Goal: Information Seeking & Learning: Learn about a topic

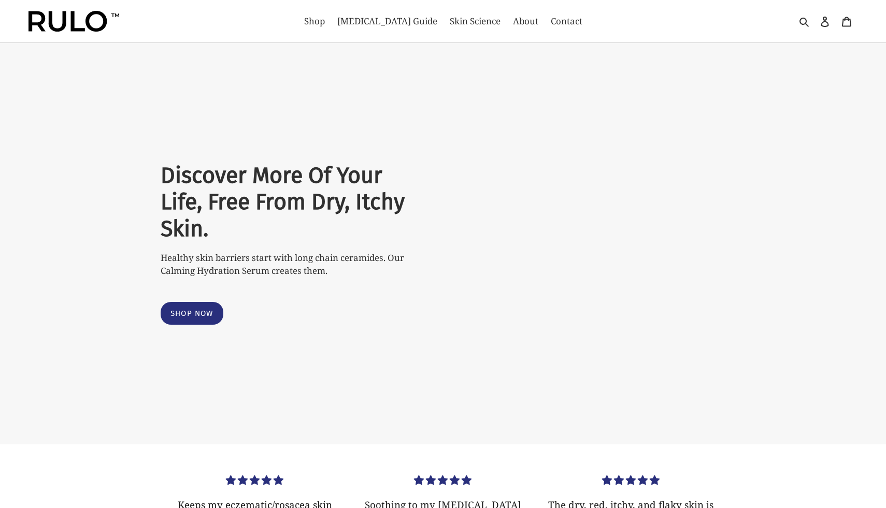
select select "most-helpful"
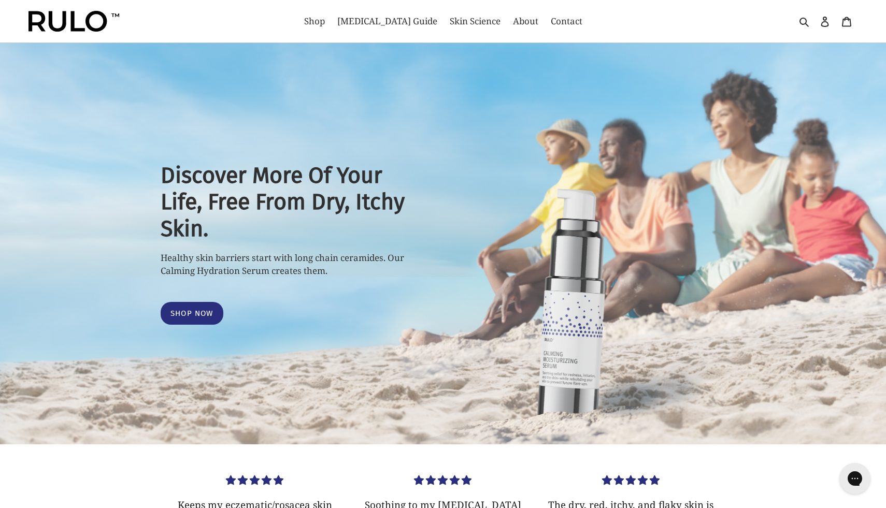
click at [74, 26] on img at bounding box center [73, 21] width 91 height 21
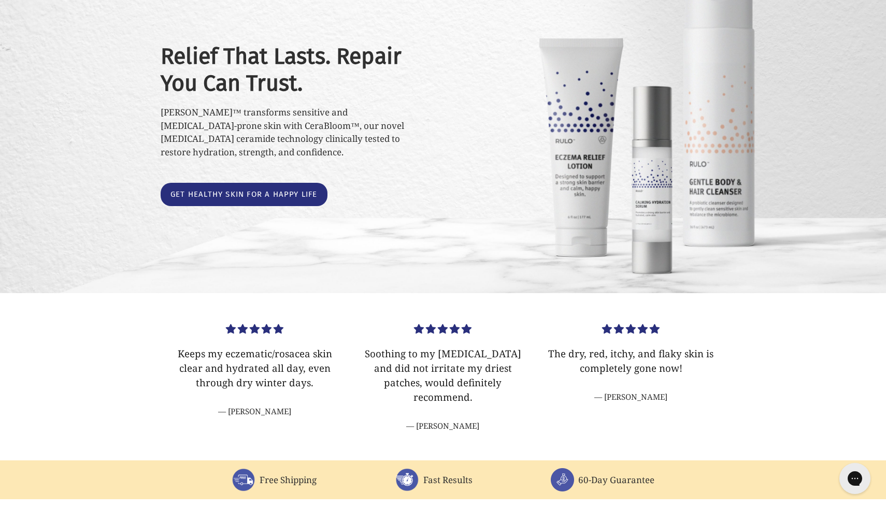
scroll to position [130, 0]
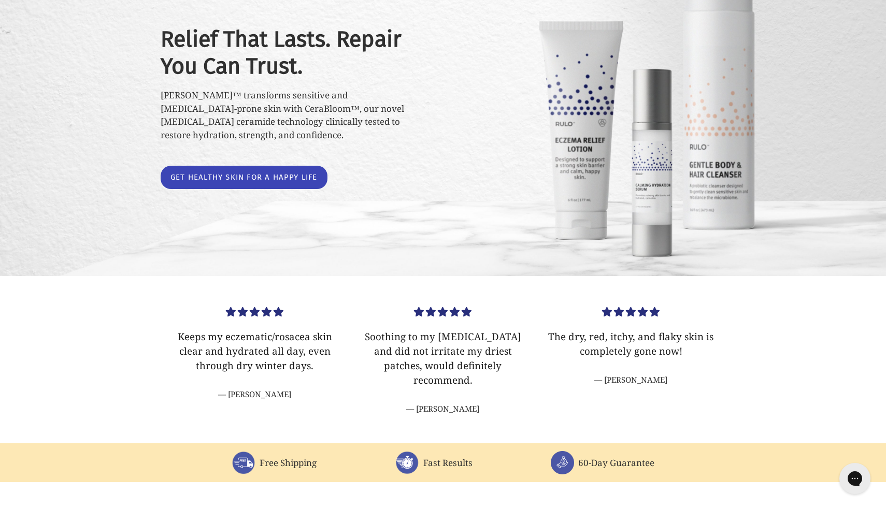
click at [256, 172] on link "Get healthy skin for a happy life" at bounding box center [244, 177] width 167 height 23
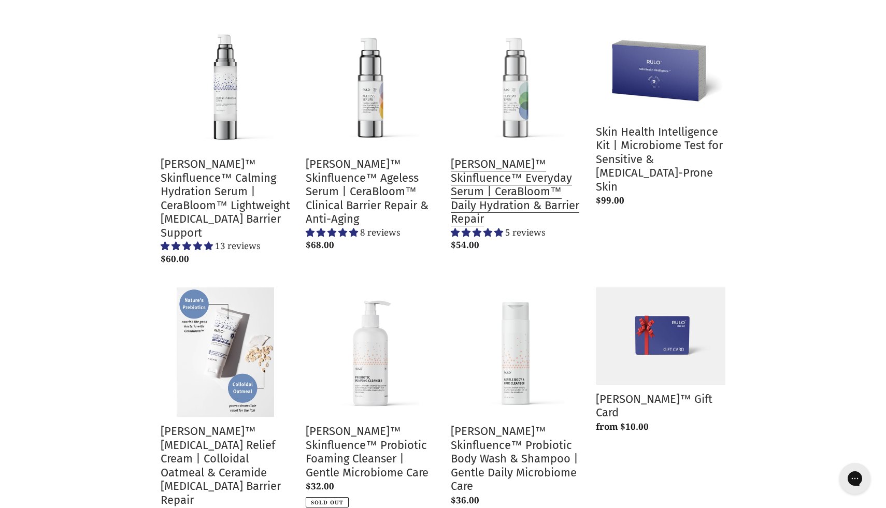
scroll to position [141, 0]
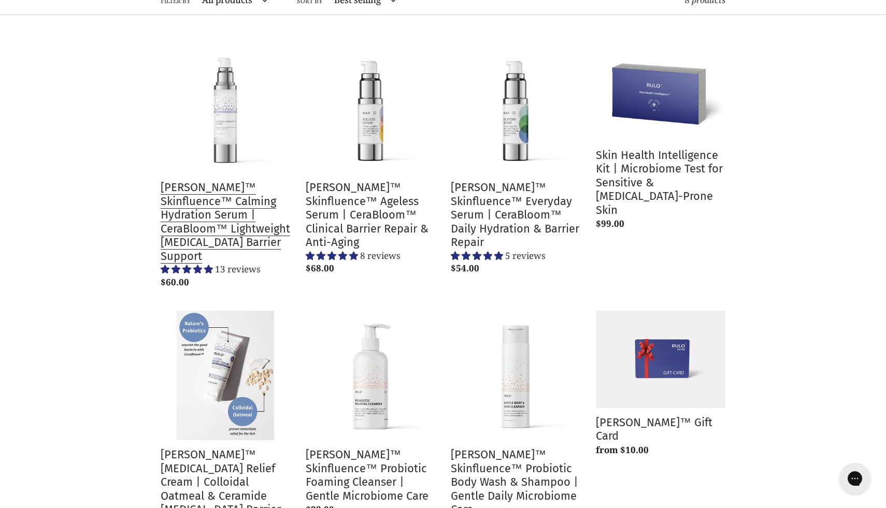
click at [195, 231] on link "RULO™ Skinfluence™ Calming Hydration Serum | CeraBloom™ Lightweight Prebiotic B…" at bounding box center [225, 168] width 129 height 249
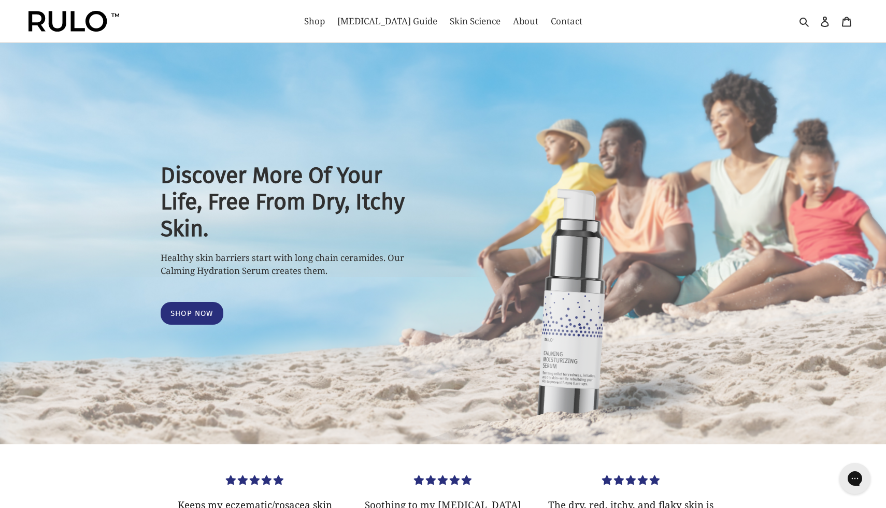
select select "most-helpful"
click at [325, 24] on span "Shop" at bounding box center [314, 21] width 21 height 12
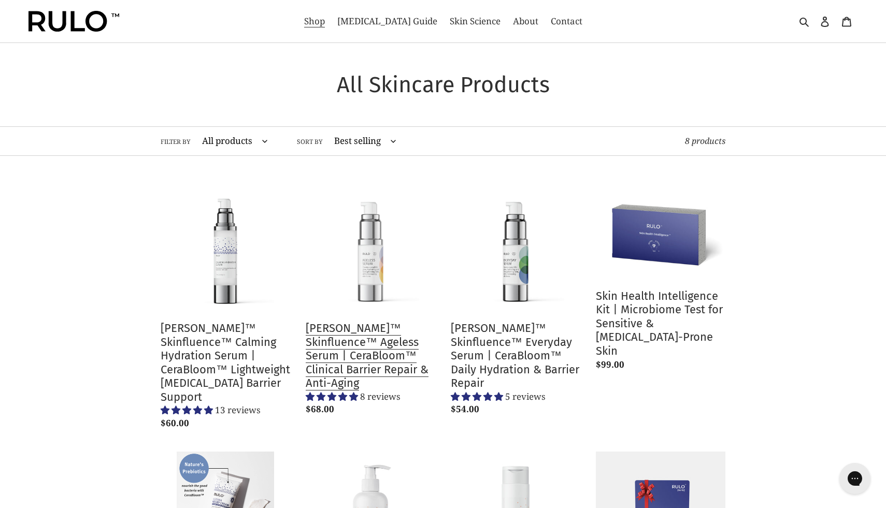
click at [361, 332] on link "[PERSON_NAME]™ Skinfluence™ Ageless Serum | CeraBloom™ Clinical Barrier Repair …" at bounding box center [370, 302] width 129 height 236
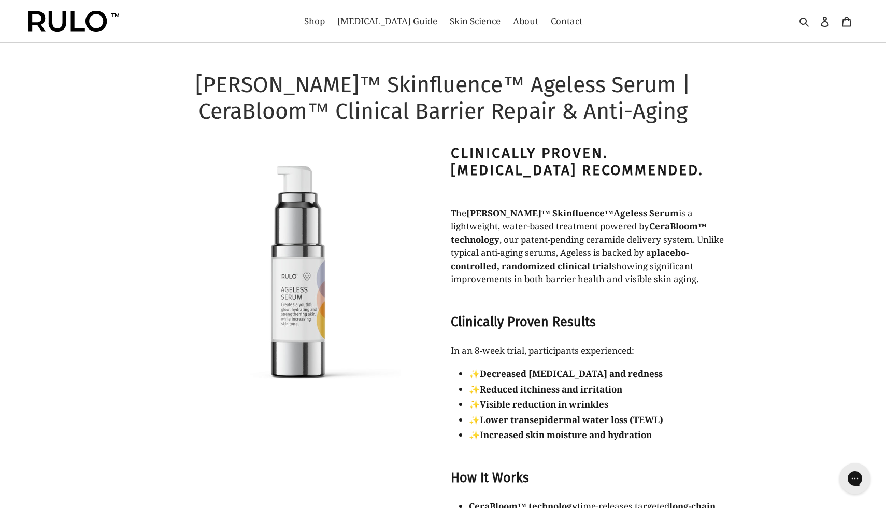
select select "most-helpful"
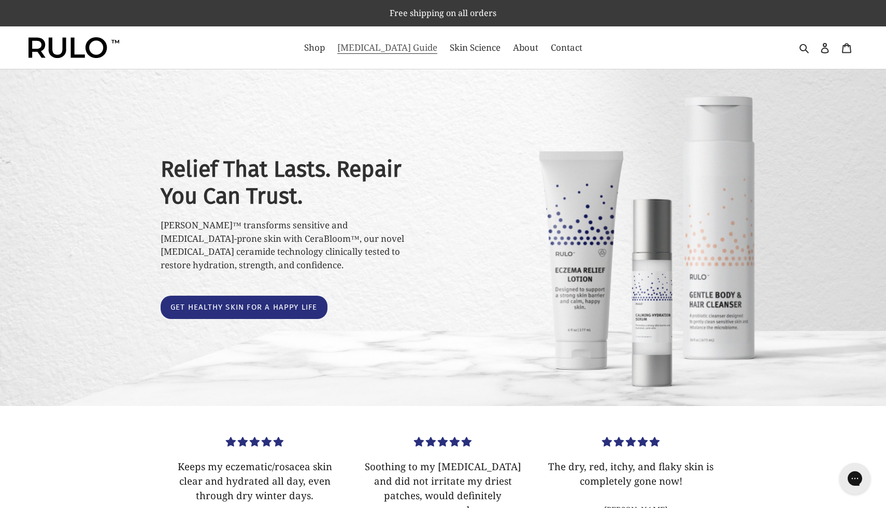
click at [400, 51] on span "[MEDICAL_DATA] Guide" at bounding box center [387, 47] width 100 height 12
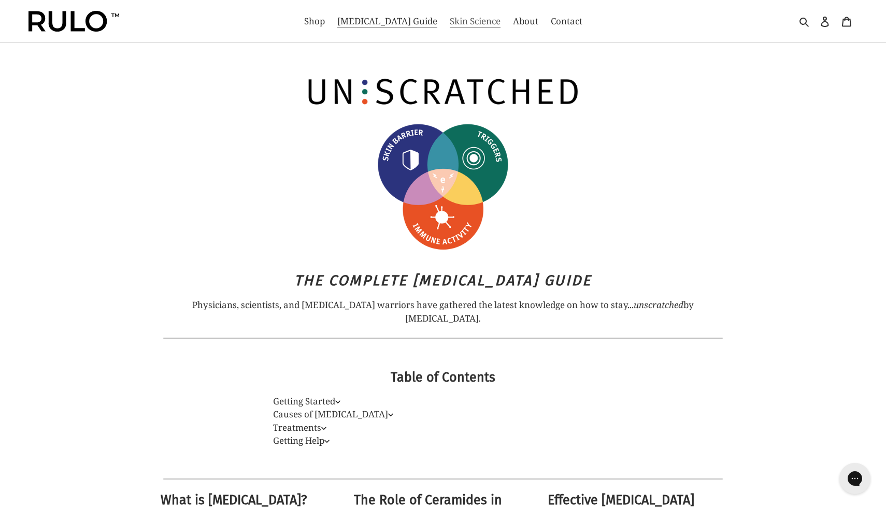
click at [462, 21] on span "Skin Science" at bounding box center [475, 21] width 51 height 12
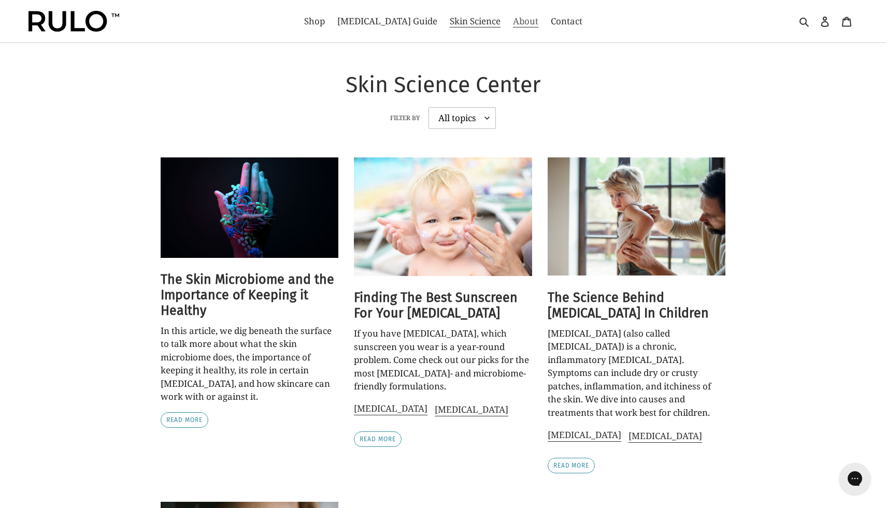
click at [516, 22] on span "About" at bounding box center [525, 21] width 25 height 12
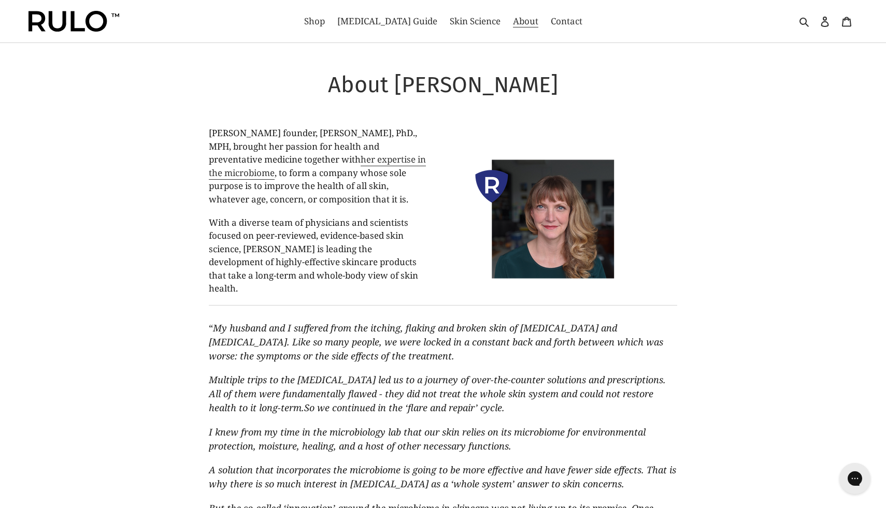
click at [542, 31] on nav "Shop Eczema Guide Skin Science About Contact" at bounding box center [443, 21] width 414 height 42
click at [550, 25] on span "Contact" at bounding box center [566, 21] width 32 height 12
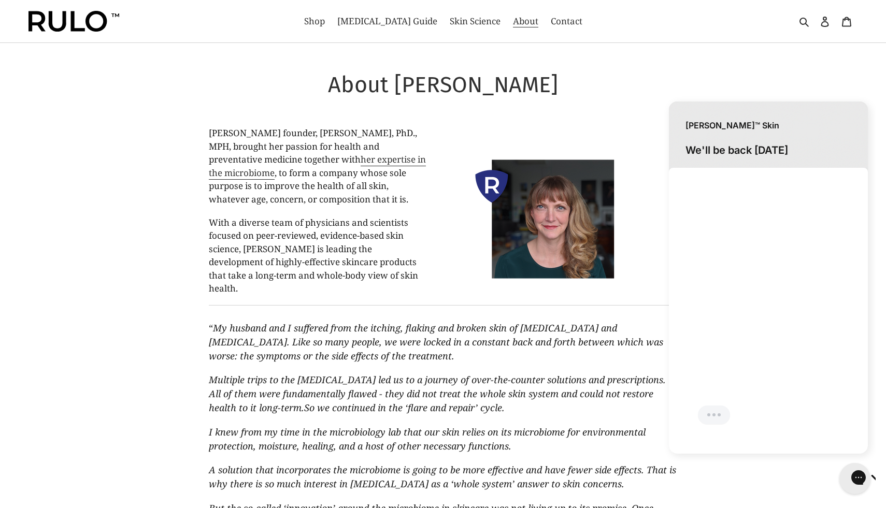
click at [54, 35] on div at bounding box center [131, 21] width 207 height 42
click at [57, 23] on img at bounding box center [73, 21] width 91 height 21
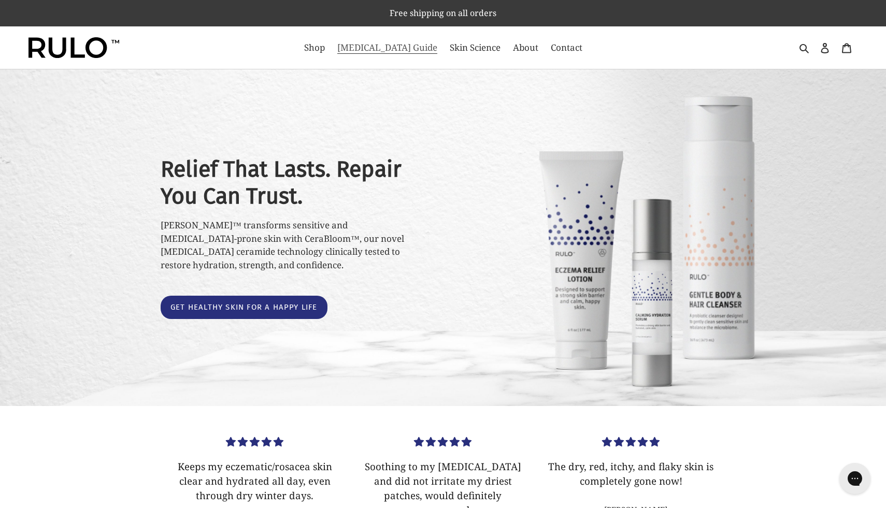
click at [407, 44] on span "[MEDICAL_DATA] Guide" at bounding box center [387, 47] width 100 height 12
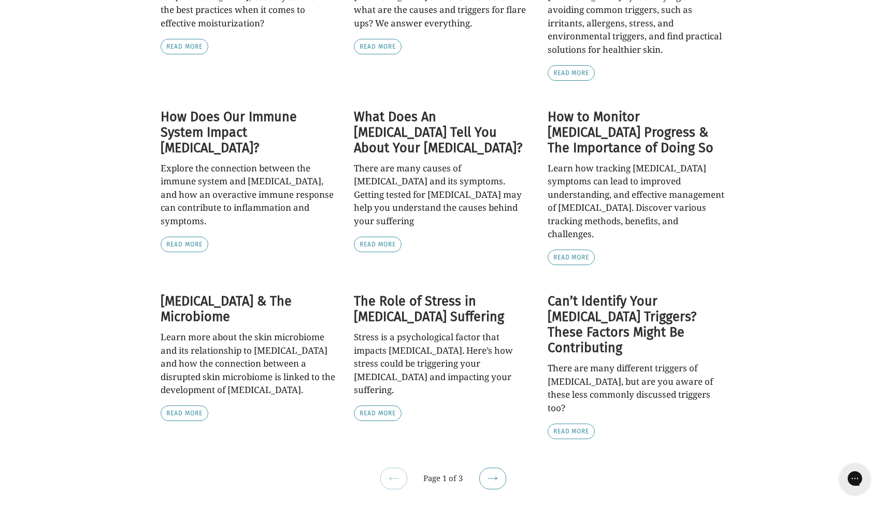
scroll to position [873, 0]
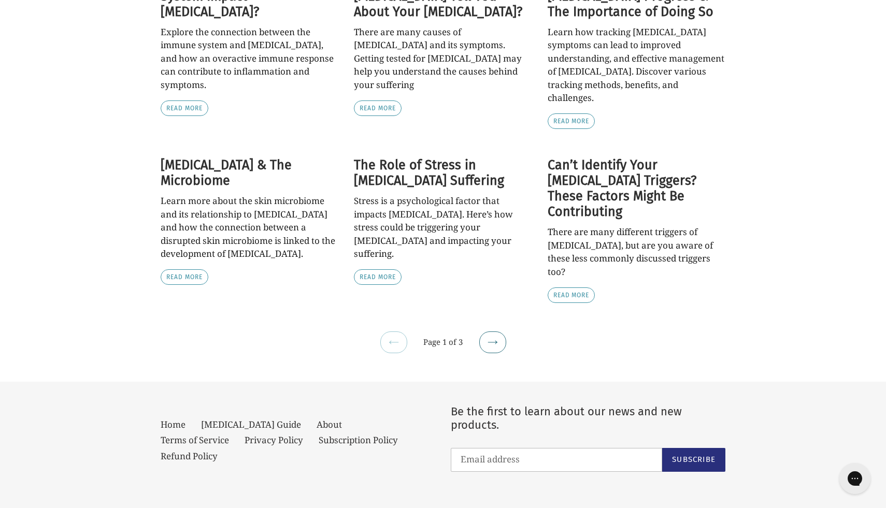
click at [497, 337] on icon at bounding box center [492, 342] width 10 height 10
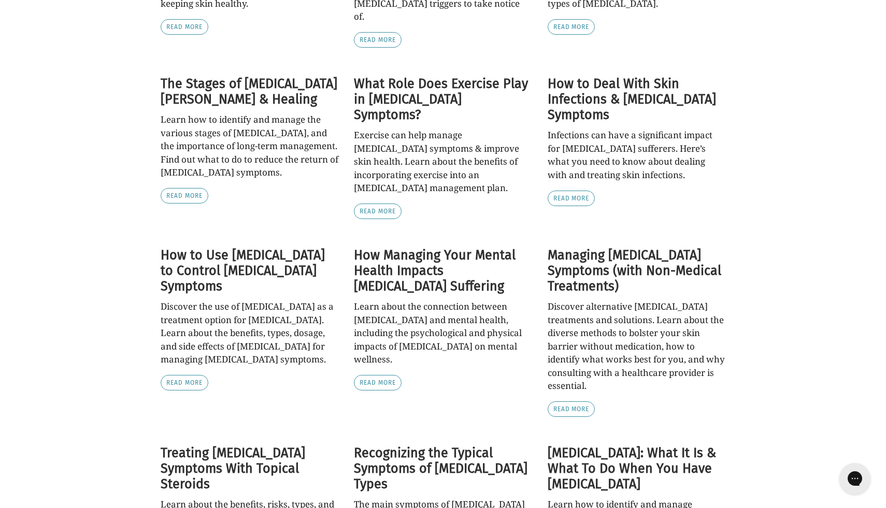
scroll to position [550, 0]
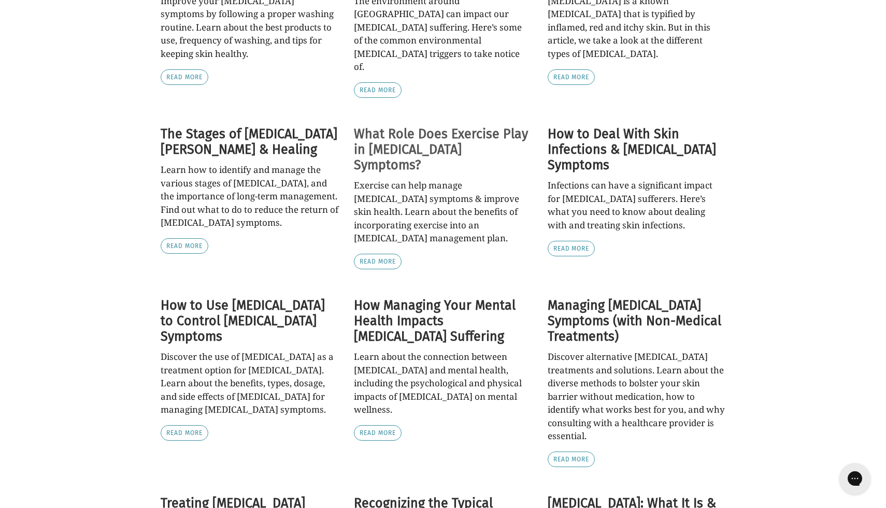
click at [395, 126] on h2 "What Role Does Exercise Play in [MEDICAL_DATA] Symptoms?" at bounding box center [443, 149] width 178 height 47
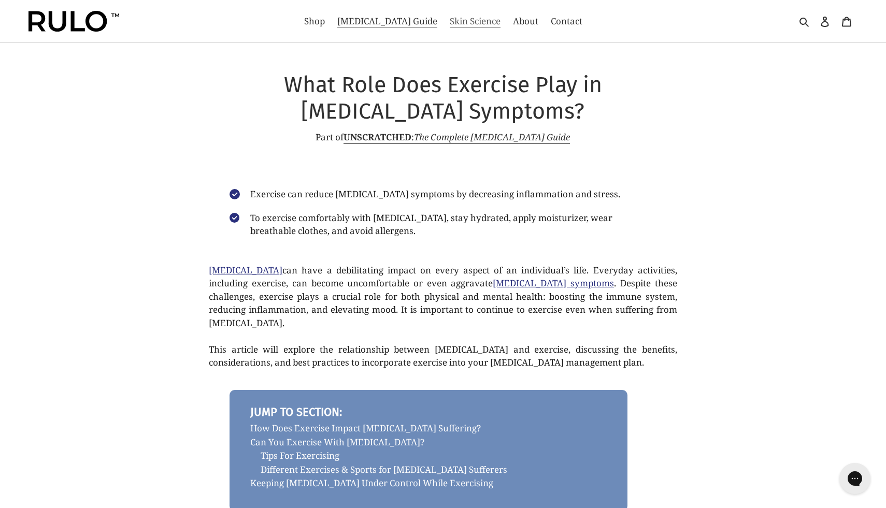
click at [447, 29] on link "Skin Science" at bounding box center [474, 21] width 61 height 17
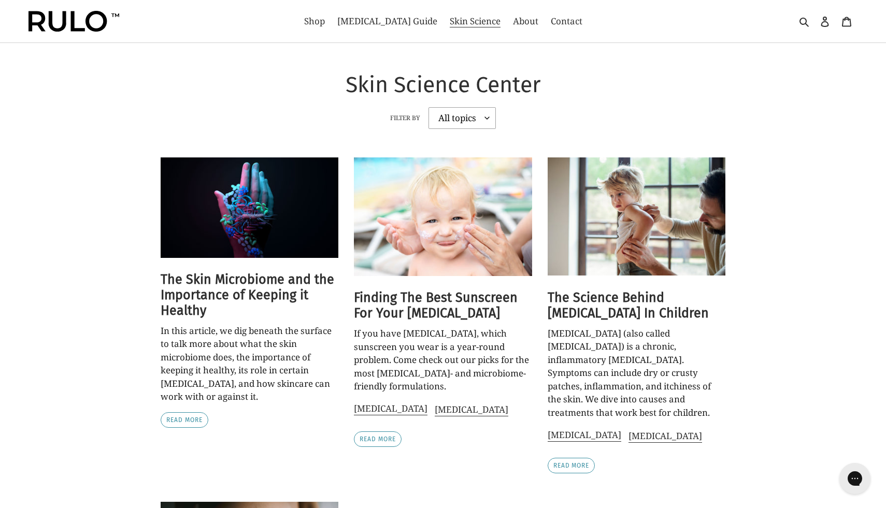
click at [458, 119] on select "All topics [MEDICAL_DATA] Ceramides [MEDICAL_DATA]" at bounding box center [461, 118] width 67 height 22
select select "/blogs/learning-center/tagged/atopic-dermatitis"
click at [428, 107] on select "All topics [MEDICAL_DATA] Ceramides [MEDICAL_DATA]" at bounding box center [461, 118] width 67 height 22
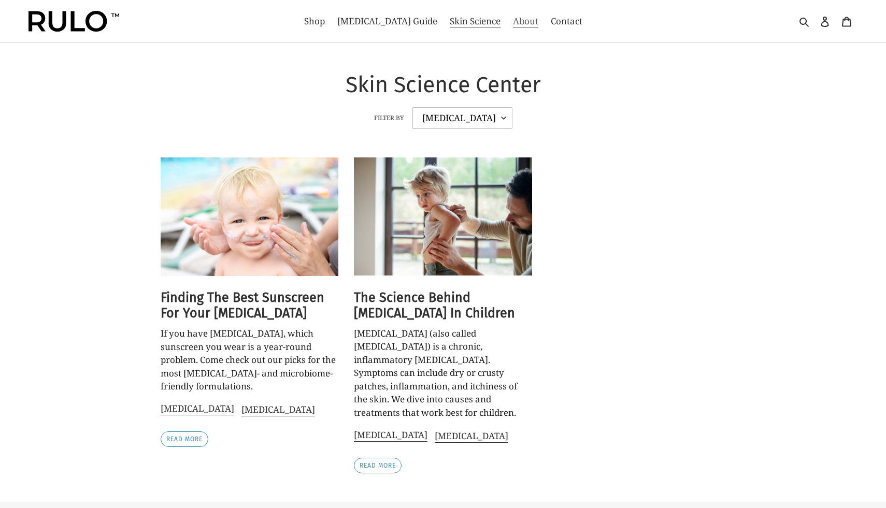
click at [513, 21] on span "About" at bounding box center [525, 21] width 25 height 12
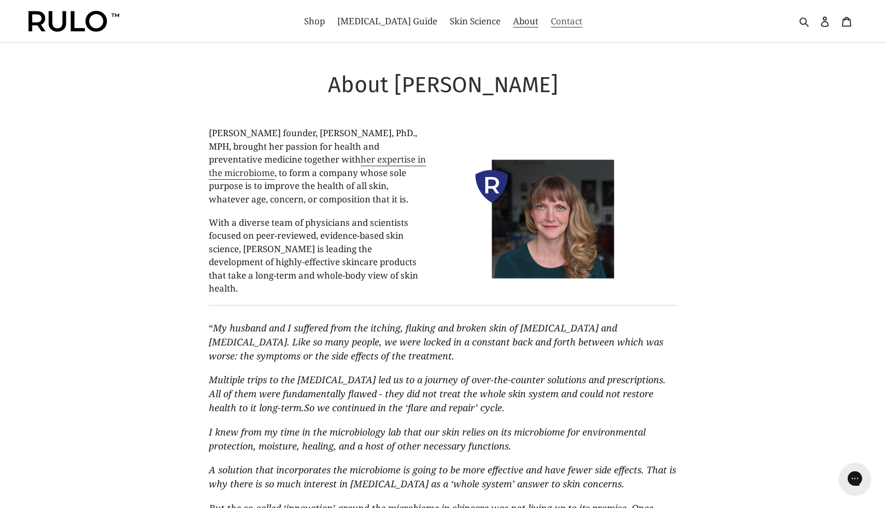
click at [547, 30] on nav "Shop Eczema Guide Skin Science About Contact" at bounding box center [443, 21] width 414 height 42
click at [550, 20] on span "Contact" at bounding box center [566, 21] width 32 height 12
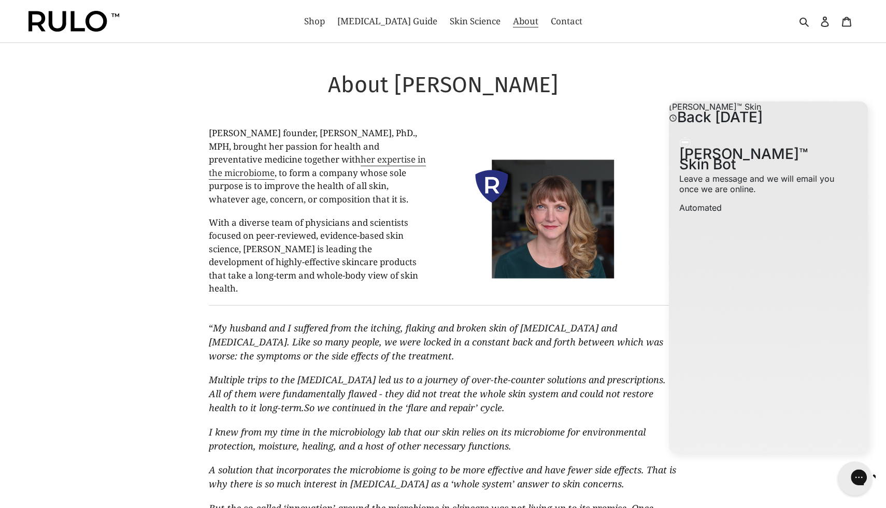
click at [885, 485] on div "Gorgias live chat" at bounding box center [894, 478] width 11 height 15
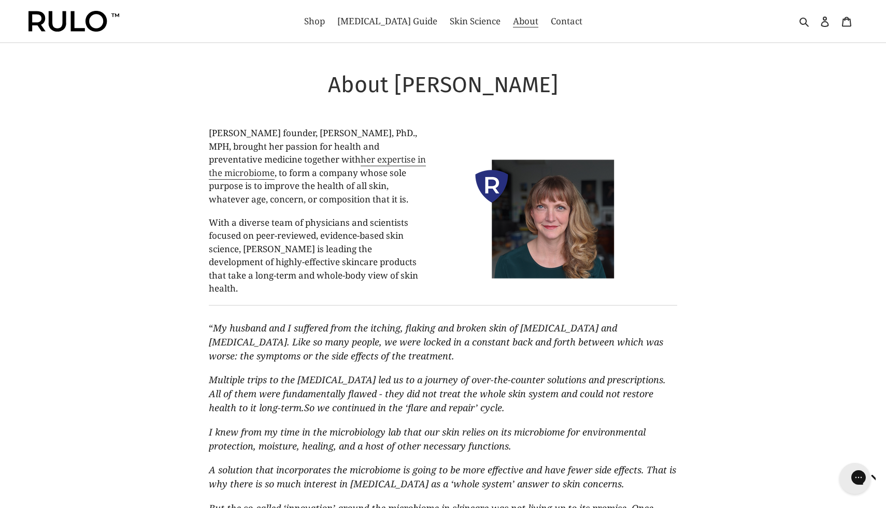
click at [380, 31] on nav "Shop Eczema Guide Skin Science About Contact" at bounding box center [443, 21] width 414 height 42
click at [366, 22] on span "[MEDICAL_DATA] Guide" at bounding box center [387, 21] width 100 height 12
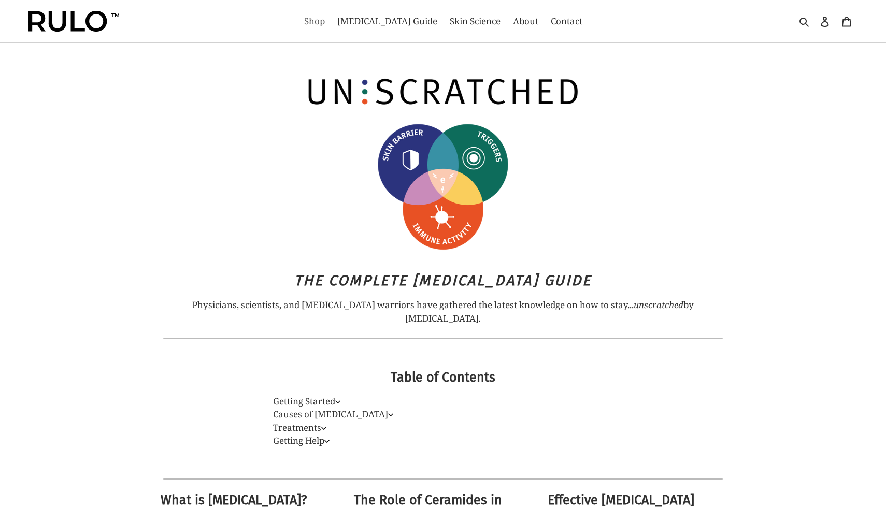
drag, startPoint x: 0, startPoint y: 0, endPoint x: 329, endPoint y: 19, distance: 329.4
click at [325, 19] on span "Shop" at bounding box center [314, 21] width 21 height 12
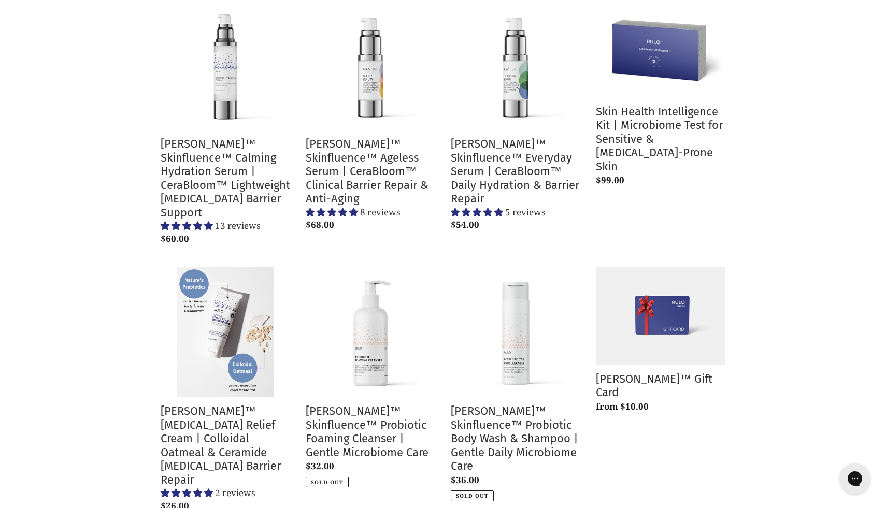
scroll to position [188, 0]
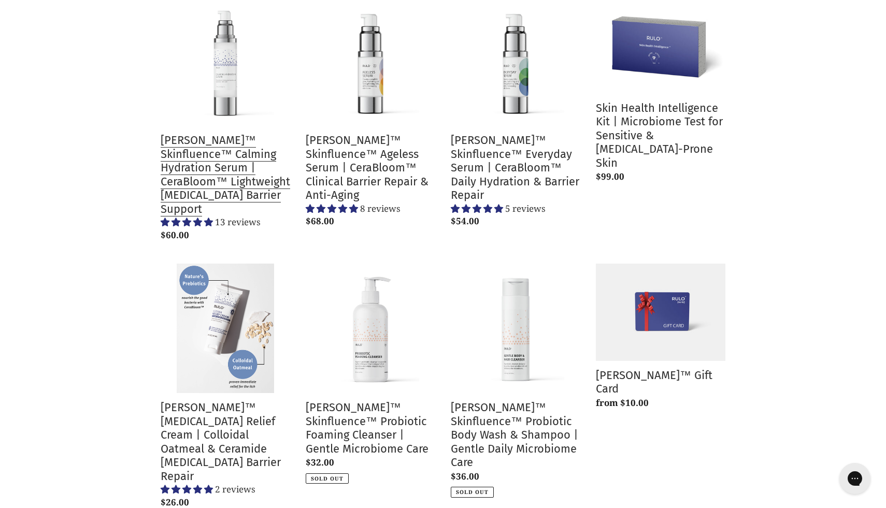
click at [226, 178] on link "[PERSON_NAME]™ Skinfluence™ Calming Hydration Serum | CeraBloom™ Lightweight [M…" at bounding box center [225, 120] width 129 height 249
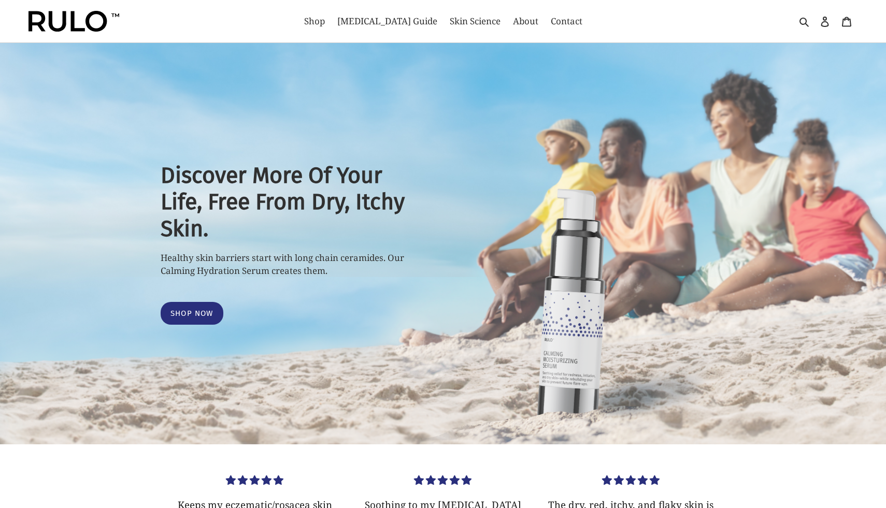
select select "most-helpful"
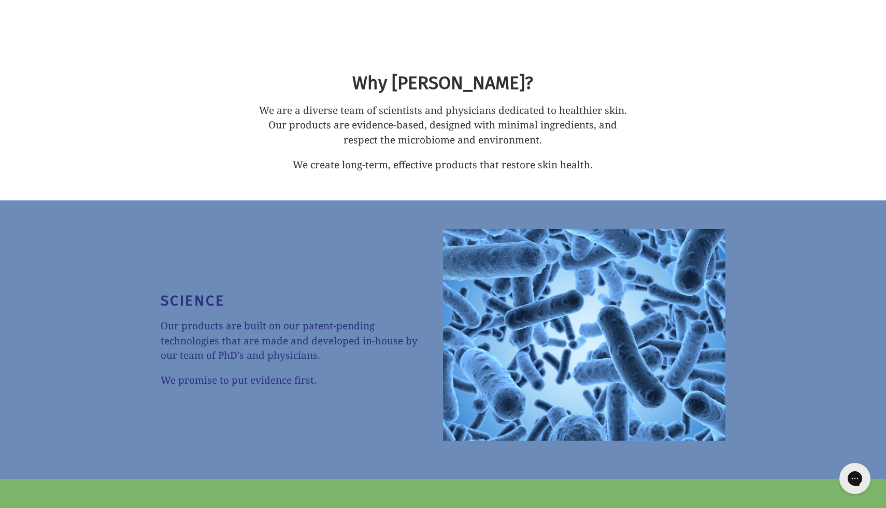
scroll to position [4272, 0]
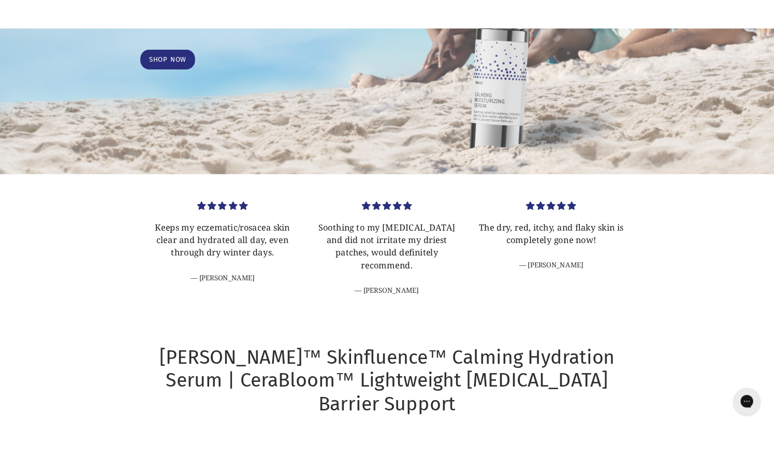
scroll to position [0, 0]
